Goal: Information Seeking & Learning: Learn about a topic

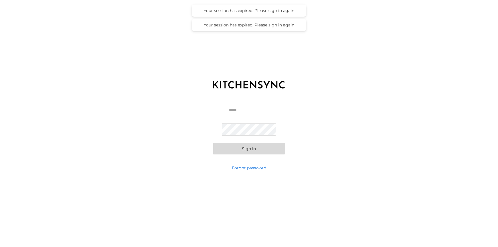
type input "**********"
click at [256, 147] on button "Sign in" at bounding box center [249, 148] width 72 height 11
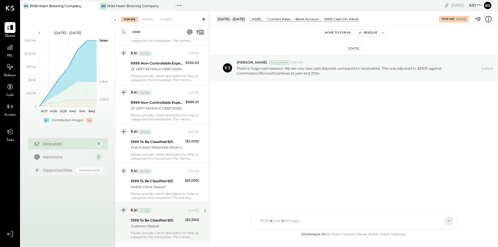
scroll to position [1164, 0]
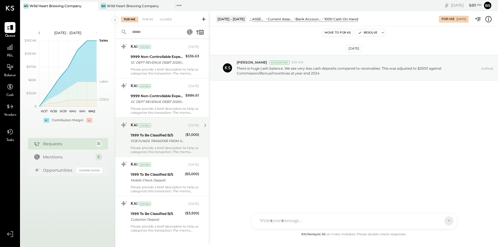
click at [158, 139] on div "KAI System [DATE] 1999 To Be Classified B/S FCB FUNDS TRANSFER FROM X5794 ($1,0…" at bounding box center [165, 137] width 68 height 33
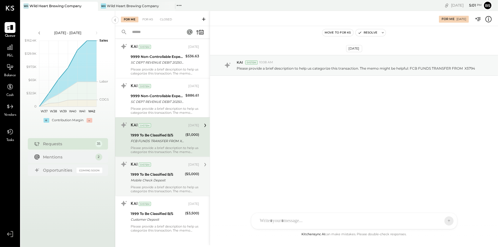
click at [168, 185] on div "Please provide a brief description to help us categorize this transaction. The …" at bounding box center [165, 189] width 68 height 8
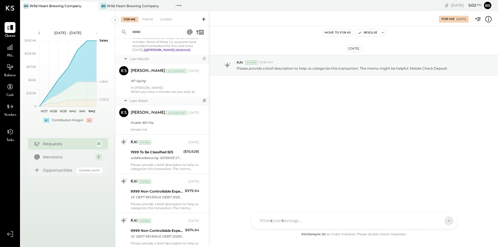
scroll to position [477, 0]
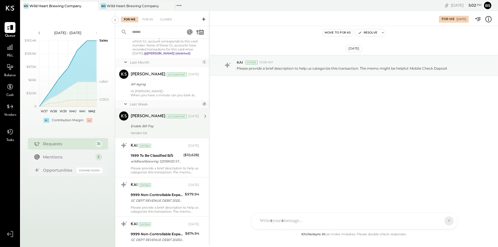
click at [179, 124] on div "Enable Bill Pay" at bounding box center [164, 126] width 67 height 6
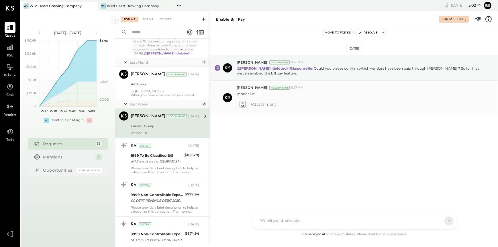
click at [261, 107] on span "1 Attachment" at bounding box center [263, 104] width 26 height 11
drag, startPoint x: 261, startPoint y: 107, endPoint x: 239, endPoint y: 107, distance: 22.1
click at [239, 107] on icon at bounding box center [242, 104] width 7 height 8
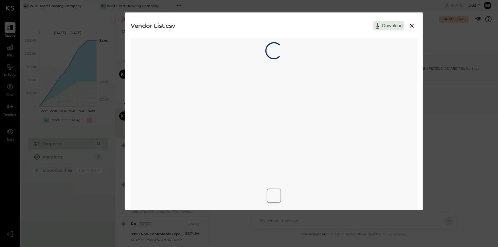
click at [239, 107] on div "Loading…" at bounding box center [274, 127] width 286 height 178
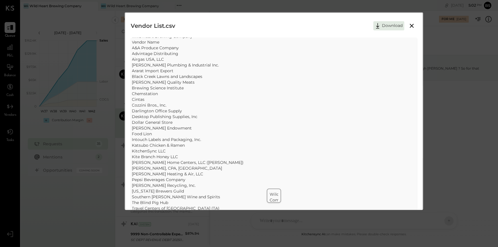
click at [400, 26] on icon at bounding box center [411, 25] width 7 height 7
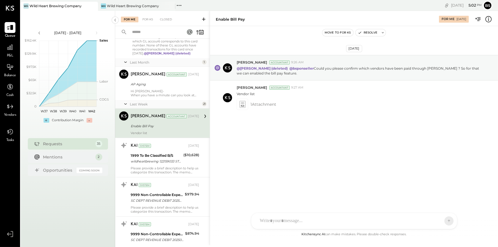
click at [266, 182] on div "[DATE] [PERSON_NAME] Accountant 9:26 AM @[PERSON_NAME] (deleted) @bsponseller C…" at bounding box center [354, 128] width 288 height 205
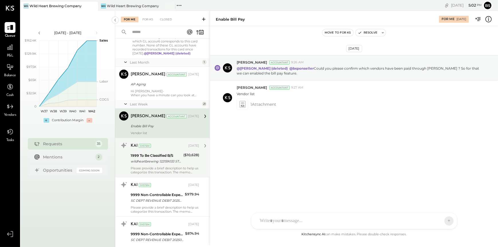
click at [184, 160] on div "($10,628)" at bounding box center [191, 158] width 16 height 13
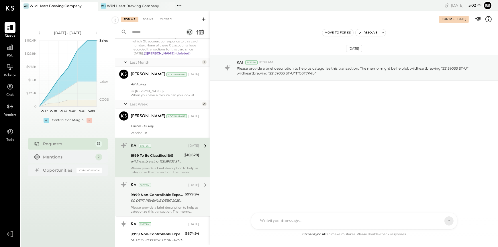
click at [170, 192] on div "9999 Non-Controllable Expenses:Other Income and Expenses:To Be Classified P&L" at bounding box center [157, 195] width 52 height 6
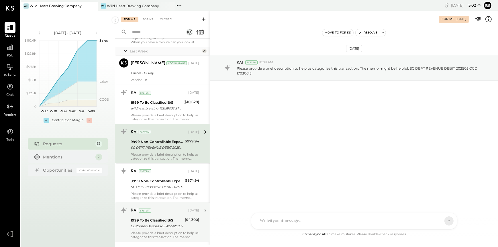
scroll to position [534, 0]
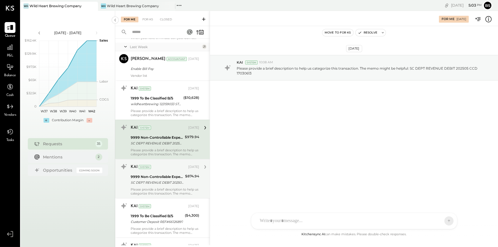
click at [174, 180] on div "SC DEPT REVENUE DEBIT 202506 CCD 17115316" at bounding box center [157, 183] width 53 height 6
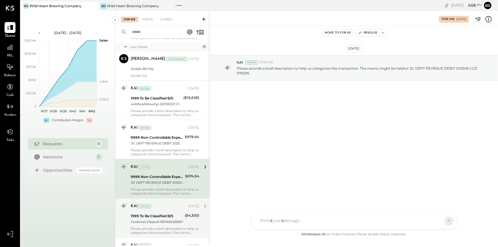
click at [173, 203] on div "KAI System" at bounding box center [159, 206] width 56 height 6
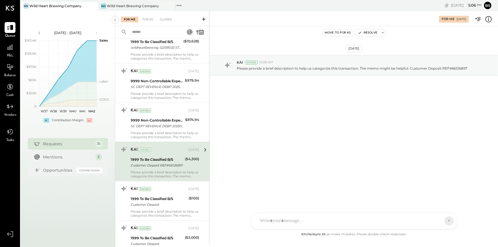
scroll to position [592, 0]
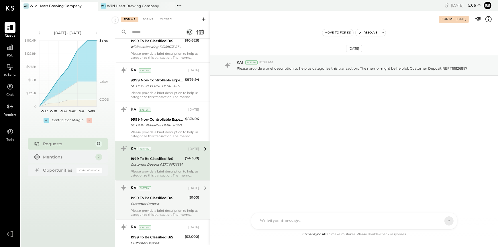
click at [174, 195] on div "1999 To Be Classified B/S" at bounding box center [159, 198] width 56 height 6
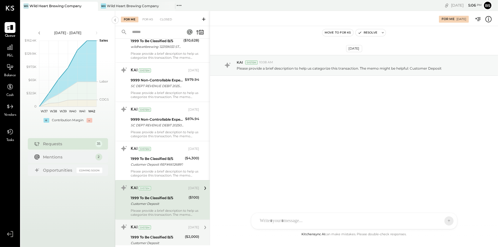
click at [165, 217] on div "KAI System" at bounding box center [159, 228] width 56 height 6
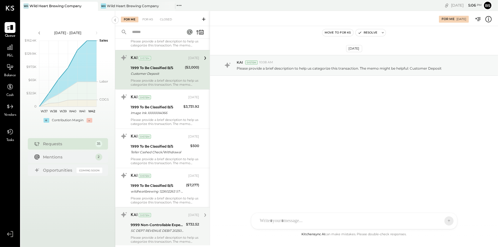
scroll to position [763, 0]
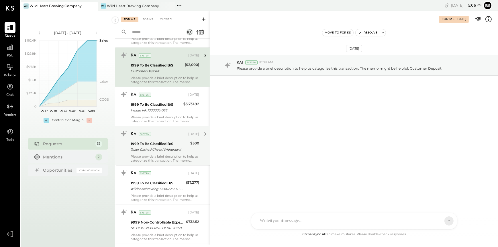
click at [165, 154] on div "Please provide a brief description to help us categorize this transaction. The …" at bounding box center [165, 158] width 68 height 8
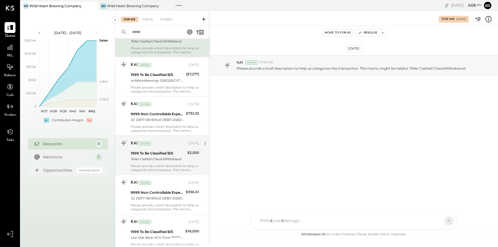
scroll to position [878, 0]
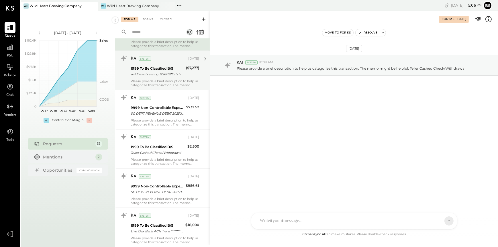
click at [171, 79] on div "Please provide a brief description to help us categorize this transaction. The …" at bounding box center [165, 83] width 68 height 8
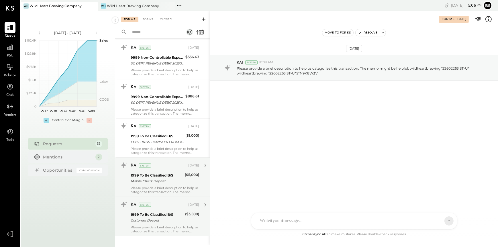
scroll to position [1164, 0]
click at [170, 217] on div "KAI System [DATE] 1999 To Be Classified B/S Customer Deposit ($3,500) Please pr…" at bounding box center [165, 215] width 68 height 33
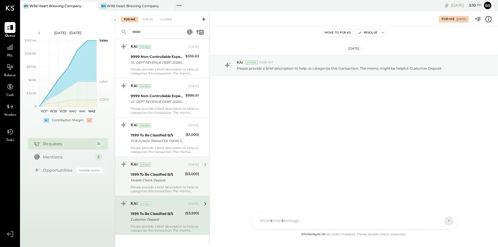
click at [170, 179] on div "KAI System [DATE] 1999 To Be Classified B/S Mobile Check Deposit ($5,000) Pleas…" at bounding box center [165, 176] width 68 height 33
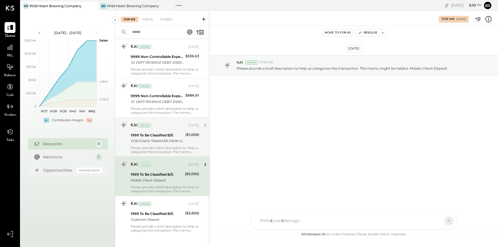
click at [169, 138] on div "FCB FUNDS TRANSFER FROM X5794" at bounding box center [157, 141] width 53 height 6
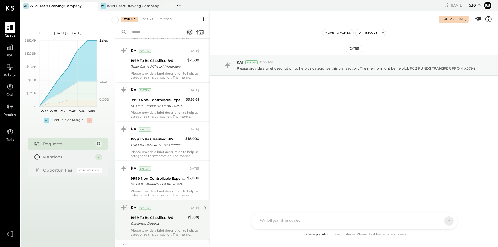
scroll to position [964, 0]
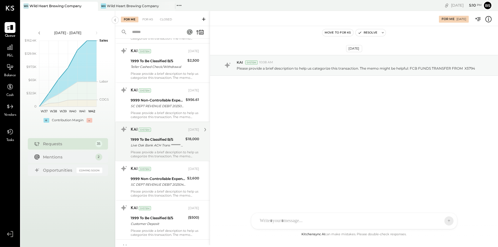
click at [170, 150] on div "Please provide a brief description to help us categorize this transaction. The …" at bounding box center [165, 154] width 68 height 8
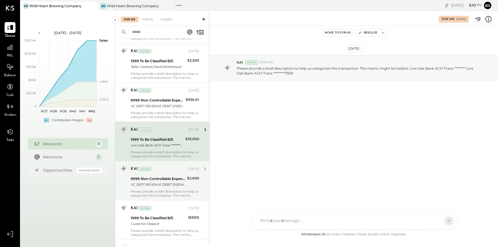
click at [170, 182] on div "SC DEPT REVENUE DEBIT 202504 CCD 16869330" at bounding box center [158, 185] width 55 height 6
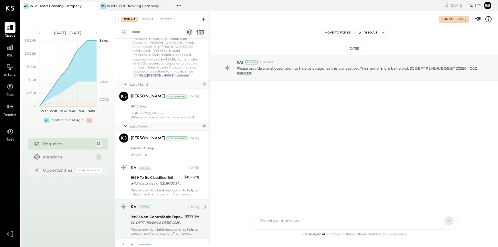
scroll to position [477, 0]
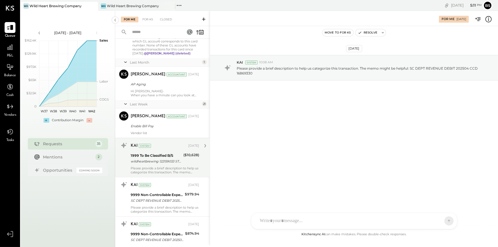
click at [178, 166] on div "Please provide a brief description to help us categorize this transaction. The …" at bounding box center [165, 170] width 68 height 8
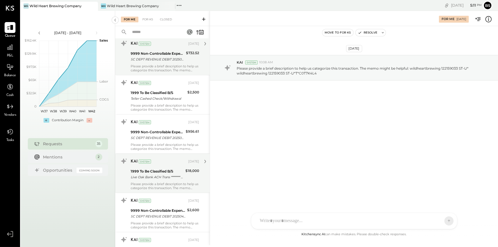
scroll to position [935, 0]
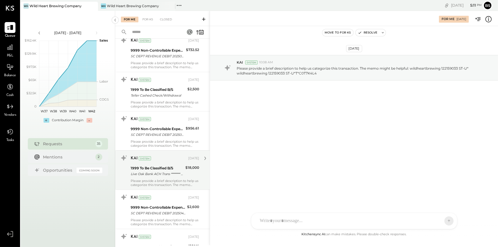
click at [157, 179] on div "Please provide a brief description to help us categorize this transaction. The …" at bounding box center [165, 183] width 68 height 8
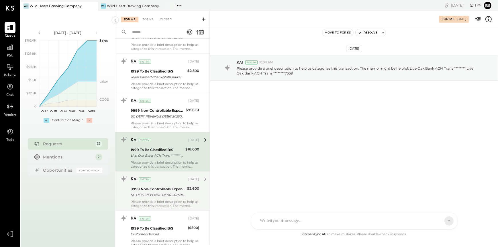
scroll to position [964, 0]
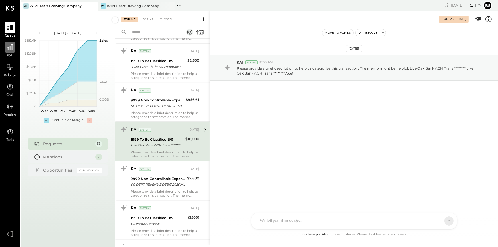
click at [13, 49] on icon at bounding box center [9, 47] width 7 height 7
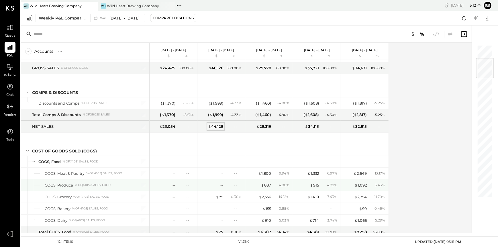
scroll to position [143, 0]
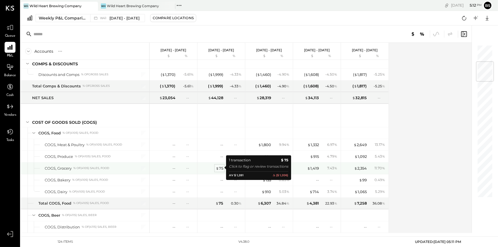
click at [219, 168] on div "$ 75" at bounding box center [219, 168] width 7 height 5
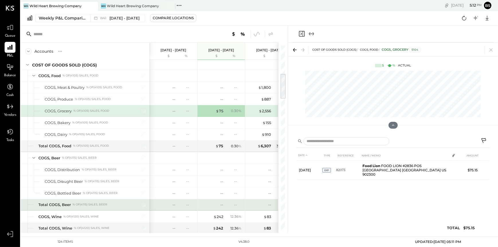
scroll to position [229, 0]
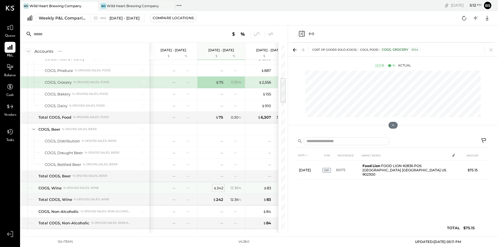
click at [221, 188] on div "$ 242" at bounding box center [218, 187] width 10 height 5
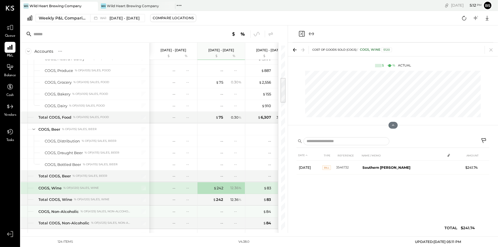
scroll to position [286, 0]
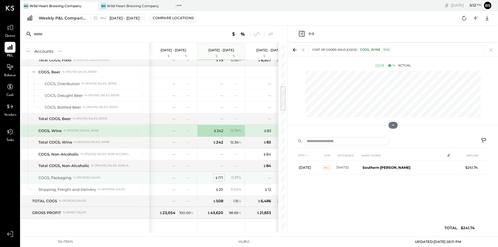
click at [220, 177] on div "$ 171" at bounding box center [219, 177] width 8 height 5
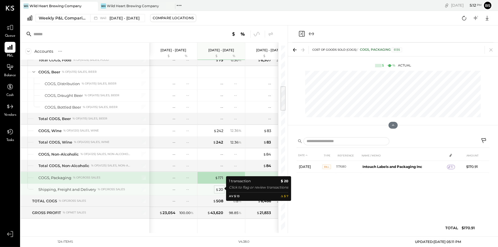
click at [217, 188] on span "$" at bounding box center [216, 189] width 3 height 5
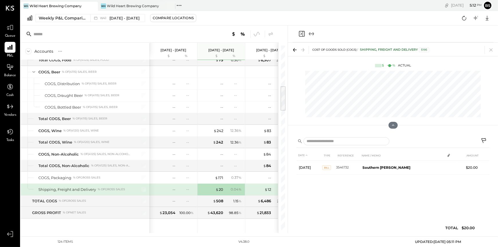
click at [381, 199] on div "DATE TYPE REFERENCE NAME / MEMO AMOUNT [DATE] BILL 3546732 Southern [PERSON_NAM…" at bounding box center [392, 193] width 193 height 86
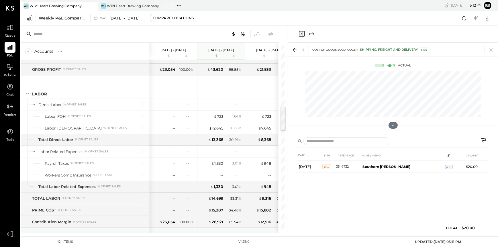
scroll to position [458, 0]
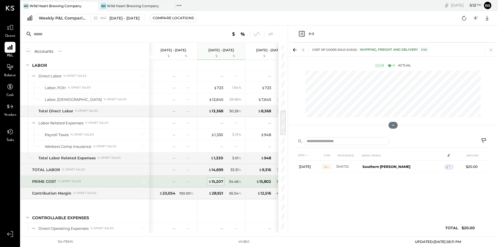
click at [219, 180] on div "$ 15,207" at bounding box center [215, 181] width 15 height 5
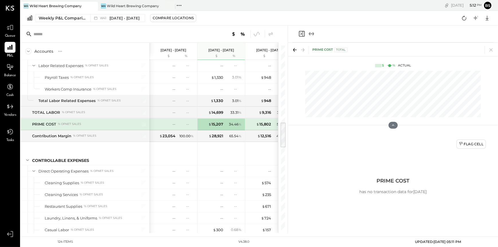
scroll to position [544, 0]
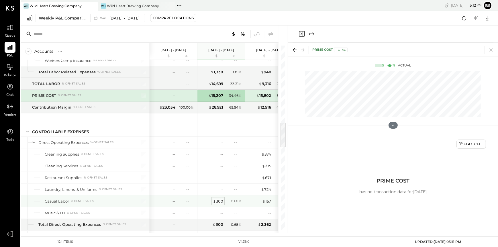
click at [218, 198] on div "$ 300" at bounding box center [218, 200] width 10 height 5
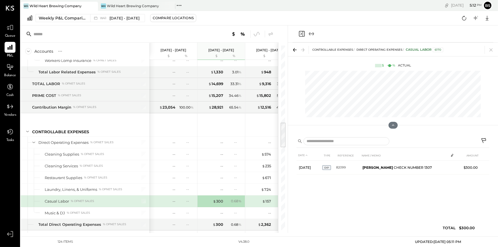
click at [348, 211] on div "DATE TYPE REFERENCE NAME / MEMO AMOUNT [DATE] EXP 82099 [PERSON_NAME] CHECK NUM…" at bounding box center [392, 193] width 193 height 86
click at [400, 141] on icon at bounding box center [484, 141] width 7 height 7
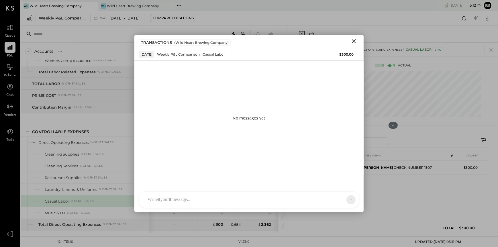
click at [259, 86] on div "No messages yet" at bounding box center [248, 117] width 229 height 115
click at [222, 187] on div at bounding box center [249, 175] width 208 height 23
click at [340, 202] on icon at bounding box center [340, 199] width 6 height 6
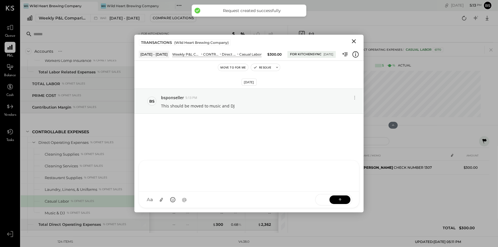
click at [353, 40] on icon "Close" at bounding box center [354, 41] width 4 height 4
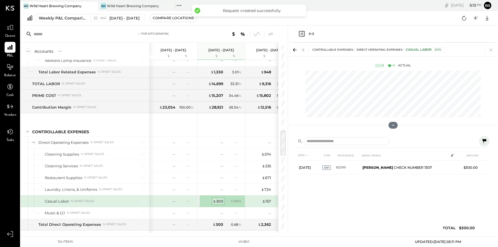
scroll to position [630, 0]
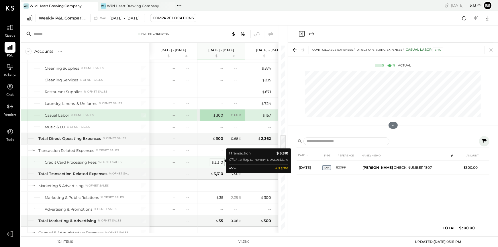
click at [219, 161] on div "$ 3,310" at bounding box center [217, 162] width 12 height 5
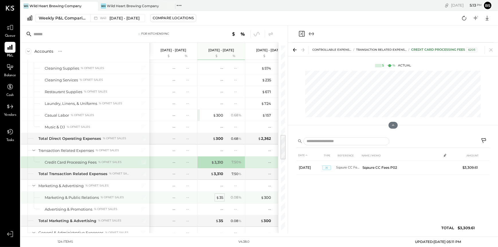
click at [218, 197] on span "$" at bounding box center [217, 197] width 3 height 5
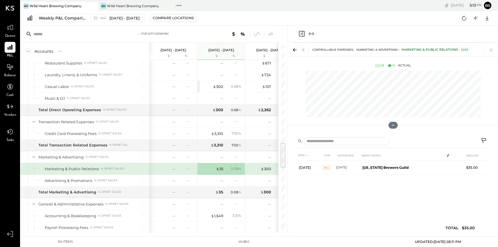
scroll to position [687, 0]
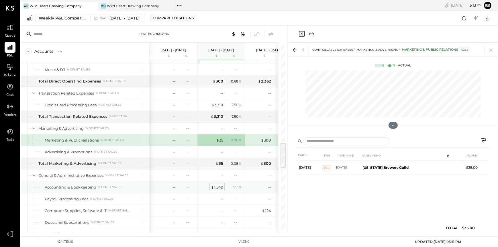
click at [220, 186] on div "$ 1,549" at bounding box center [217, 186] width 12 height 5
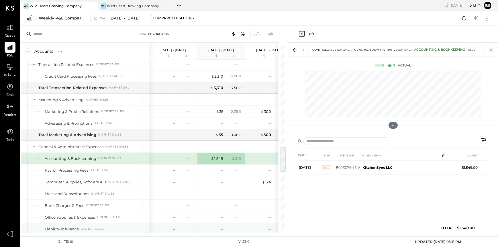
scroll to position [745, 0]
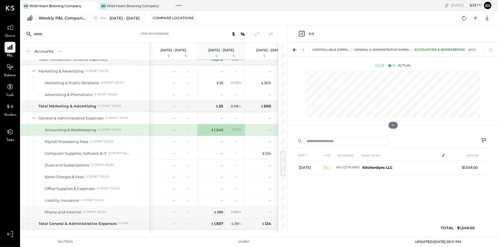
click at [220, 211] on div "$ 388" at bounding box center [218, 211] width 10 height 5
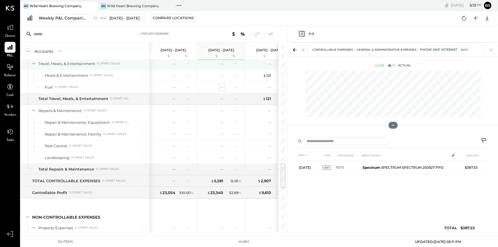
scroll to position [830, 0]
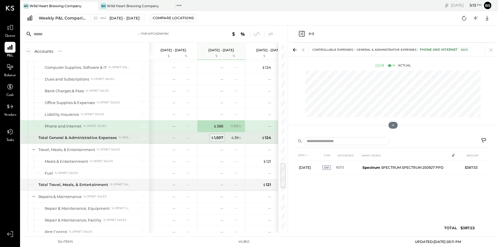
click at [217, 136] on div "$ 1,937" at bounding box center [217, 137] width 12 height 5
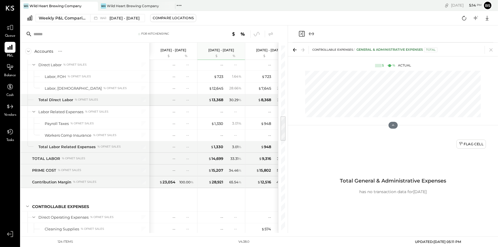
scroll to position [498, 0]
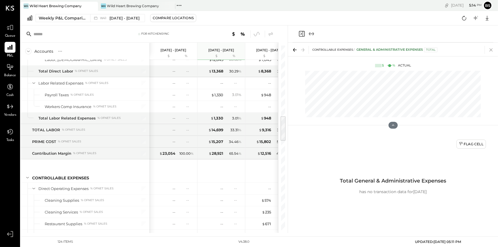
click at [400, 48] on icon at bounding box center [491, 50] width 8 height 8
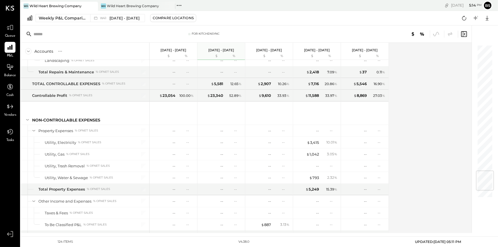
scroll to position [1071, 0]
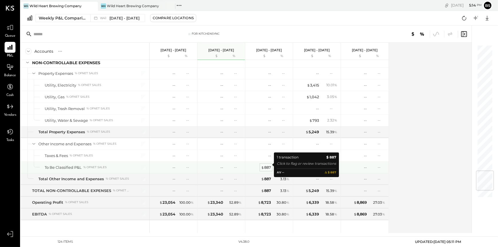
click at [265, 165] on div "$ 887" at bounding box center [266, 167] width 10 height 5
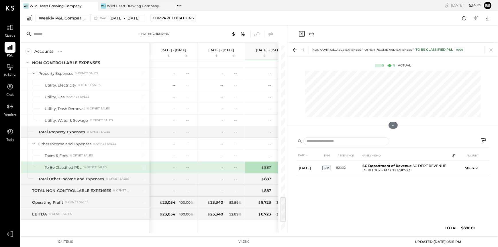
drag, startPoint x: 493, startPoint y: 50, endPoint x: 401, endPoint y: 125, distance: 118.8
click at [400, 50] on icon at bounding box center [491, 50] width 8 height 8
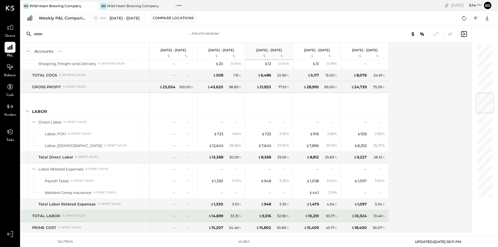
scroll to position [240, 0]
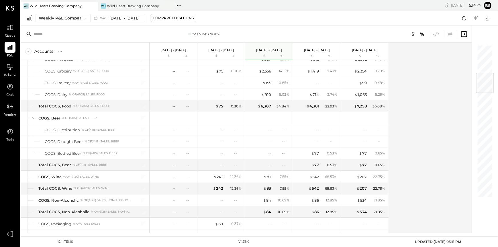
click at [400, 92] on div "Accounts S % GL [DATE] - [DATE] $ % [DATE] - [DATE] $ % [DATE] - [DATE] $ % [DA…" at bounding box center [247, 138] width 452 height 190
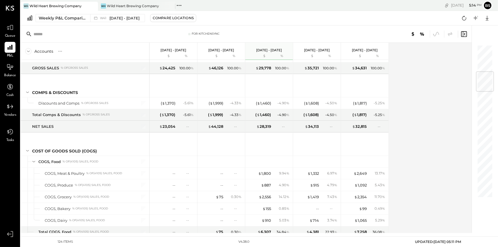
scroll to position [286, 0]
